Goal: Task Accomplishment & Management: Use online tool/utility

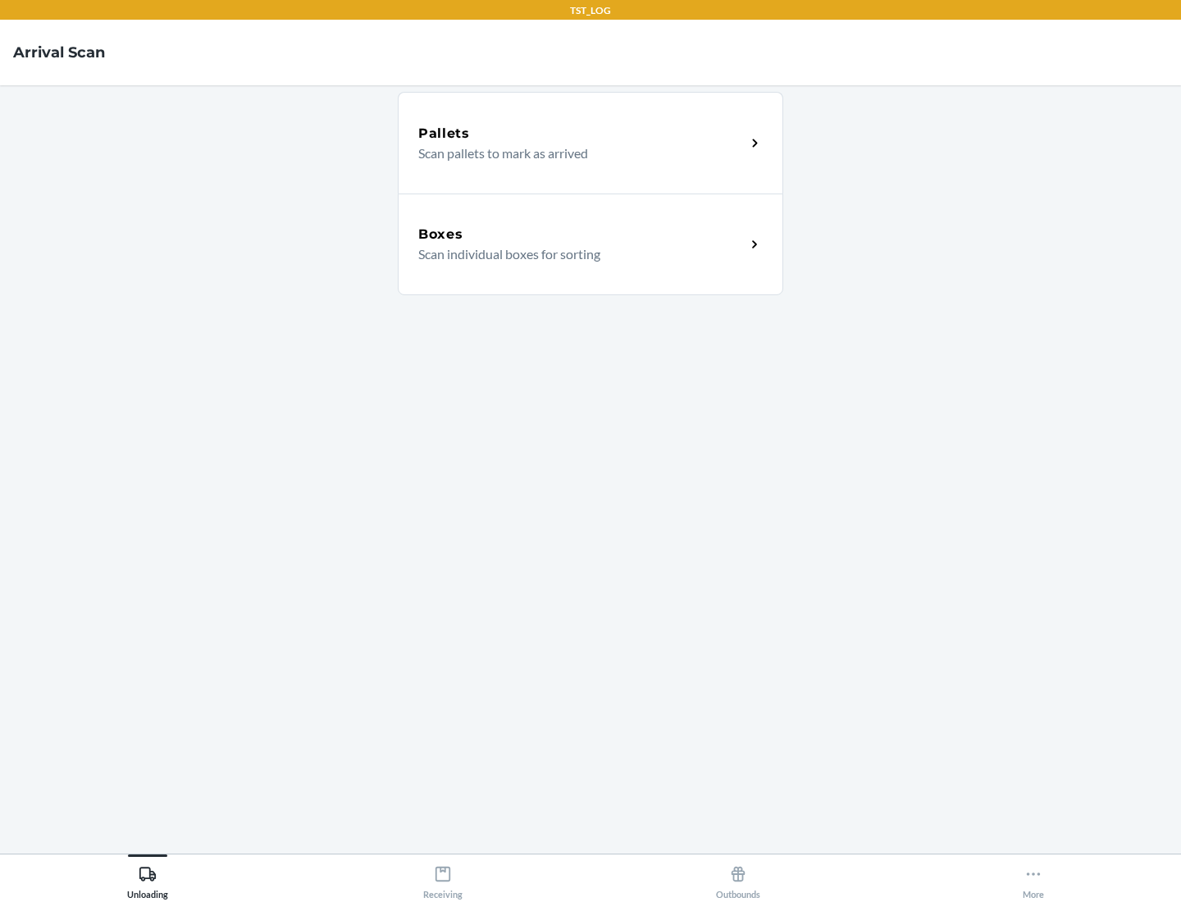
click at [582, 235] on div "Boxes" at bounding box center [581, 235] width 327 height 20
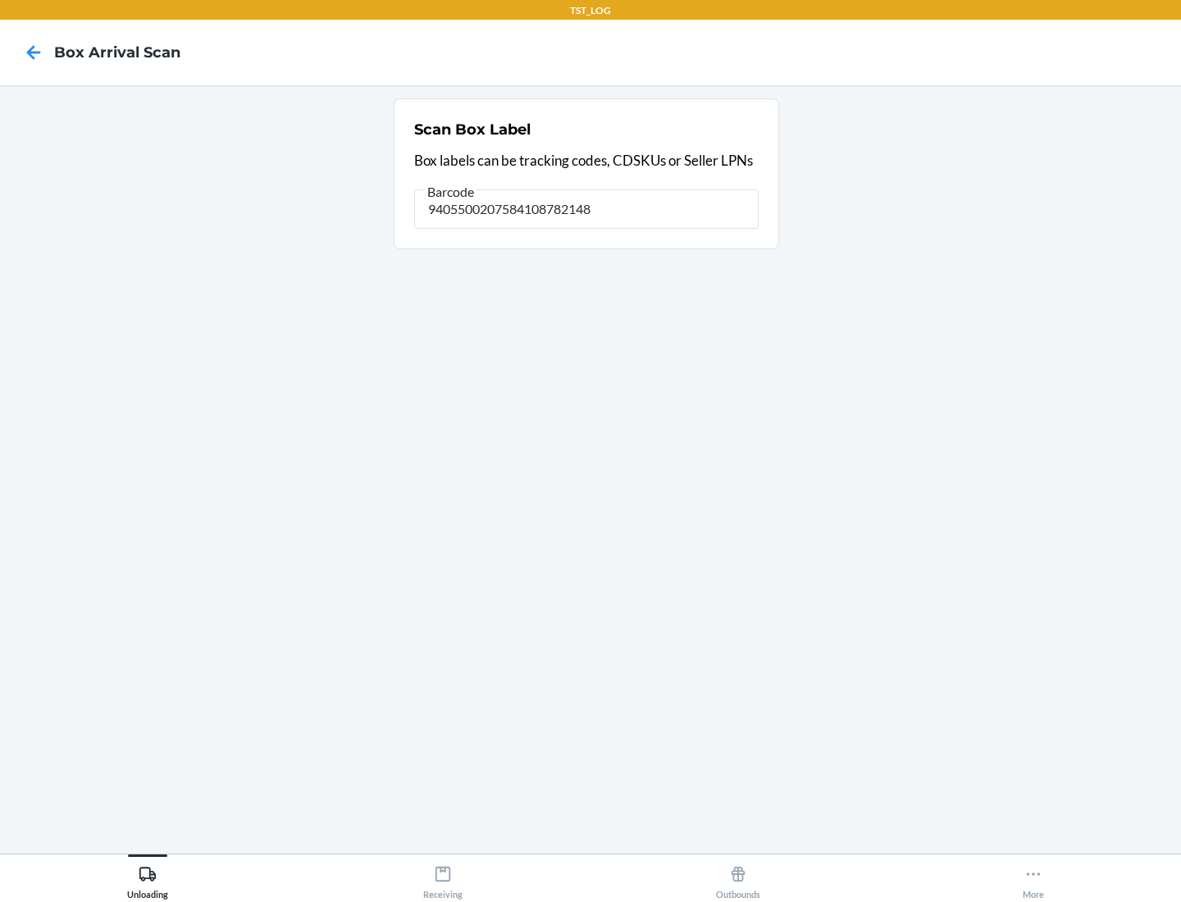
type input "9405500207584108782148"
